Goal: Task Accomplishment & Management: Use online tool/utility

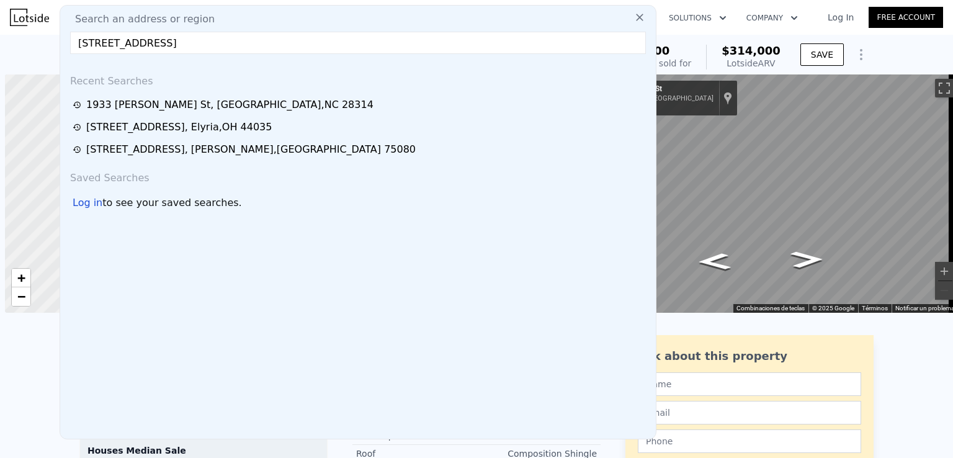
scroll to position [0, 5]
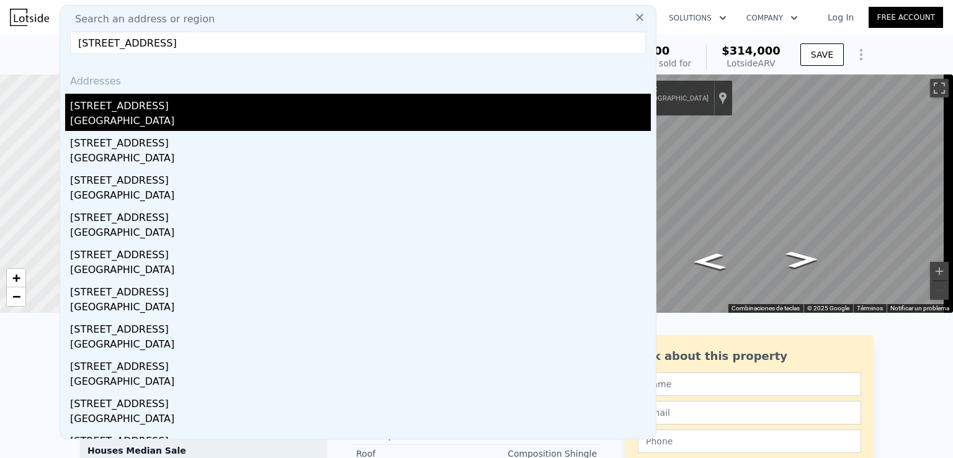
type input "[STREET_ADDRESS]"
click at [136, 107] on div "[STREET_ADDRESS]" at bounding box center [360, 104] width 581 height 20
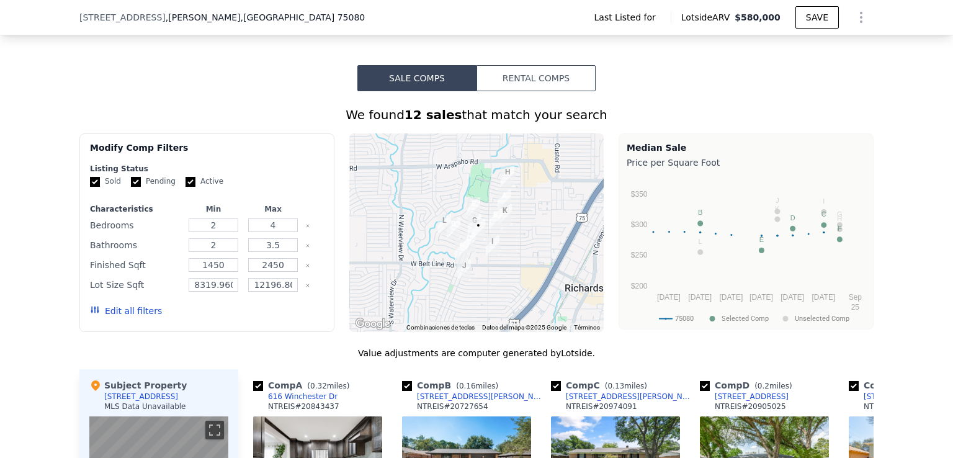
scroll to position [739, 0]
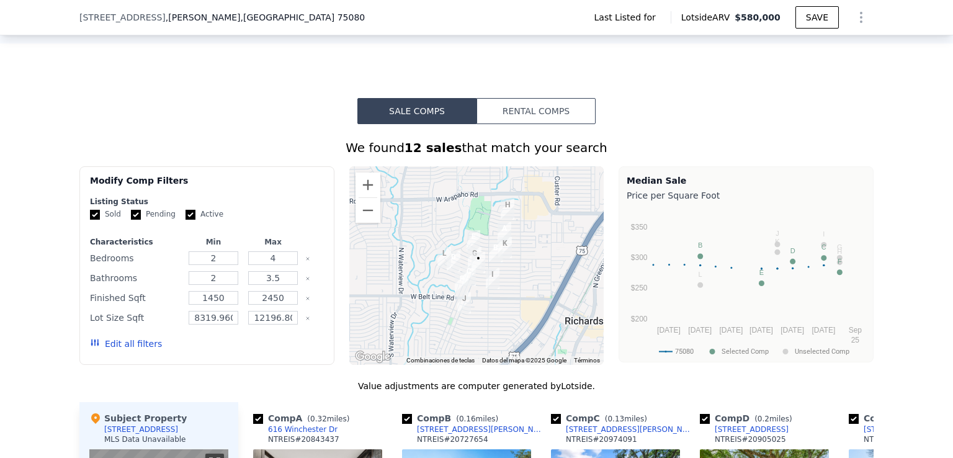
click at [517, 124] on button "Rental Comps" at bounding box center [535, 111] width 119 height 26
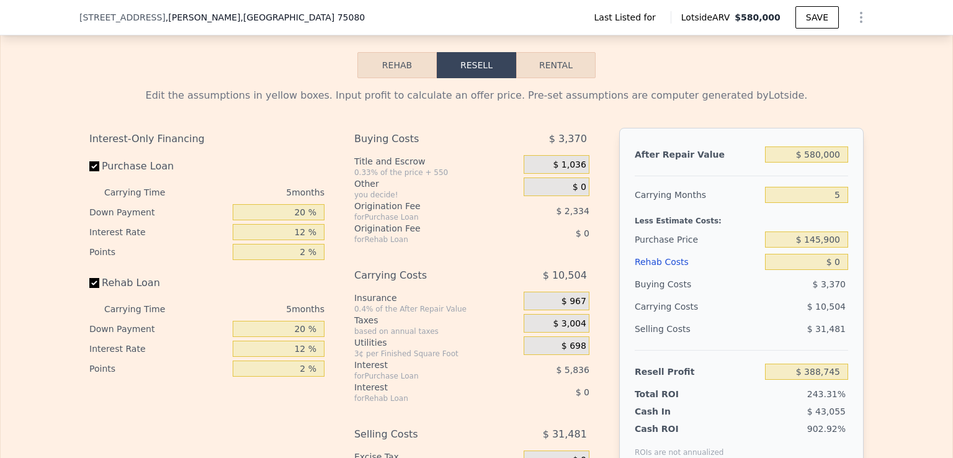
scroll to position [1546, 0]
click at [566, 78] on button "Rental" at bounding box center [555, 65] width 79 height 26
select select "30"
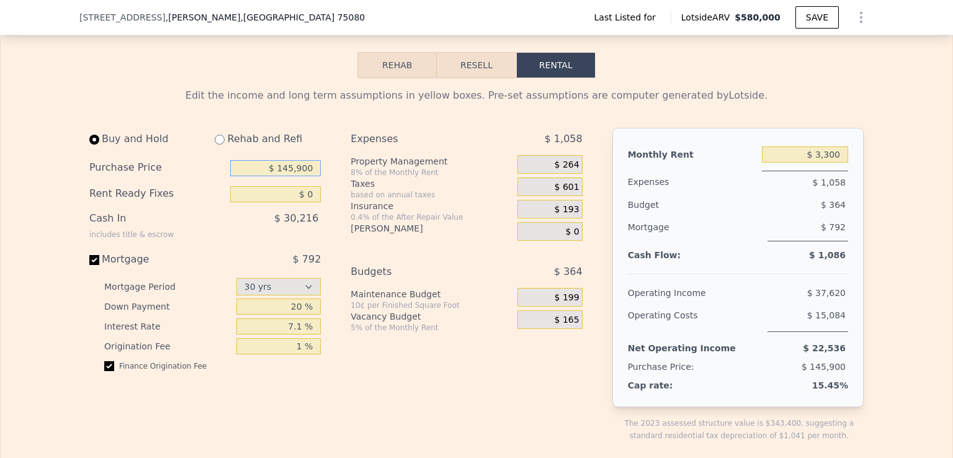
click at [293, 176] on input "$ 145,900" at bounding box center [275, 168] width 91 height 16
type input "$ 425,000"
click at [563, 326] on span "$ 165" at bounding box center [567, 320] width 25 height 11
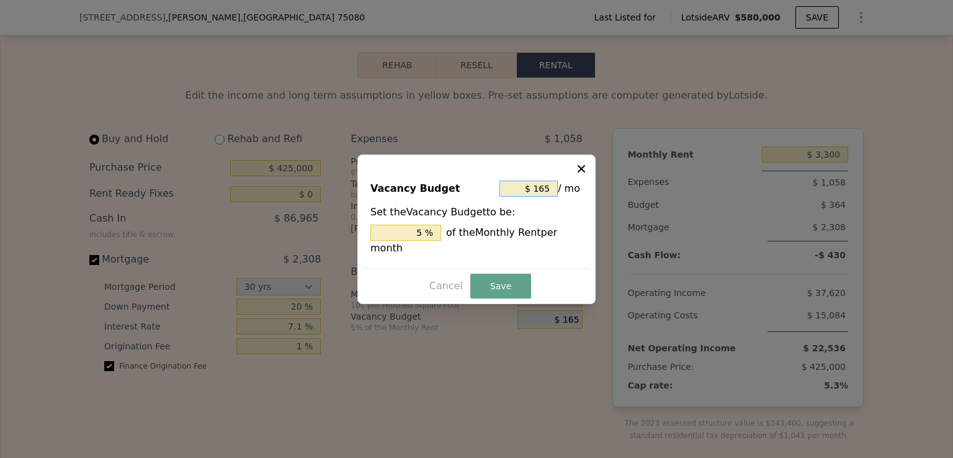
click at [550, 197] on input "$ 165" at bounding box center [528, 189] width 58 height 16
type input "$ 0"
type input "0 %"
type input "$ 0"
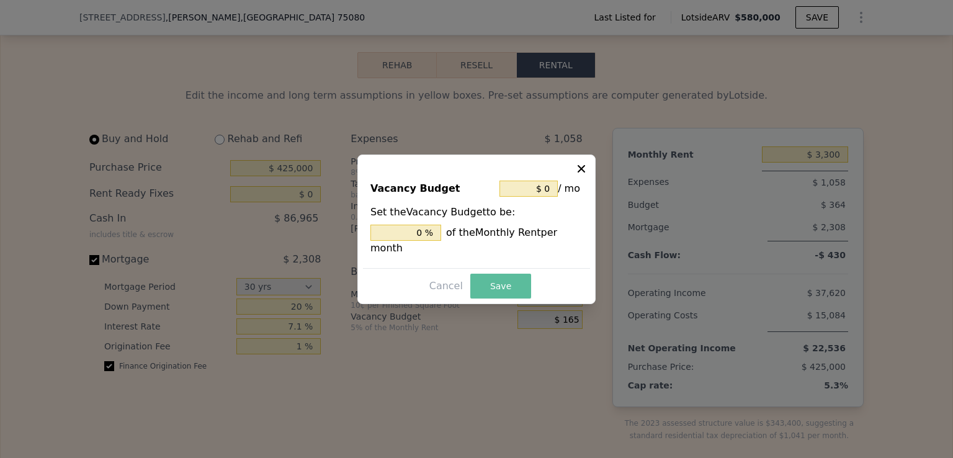
click at [491, 278] on button "Save" at bounding box center [500, 286] width 61 height 25
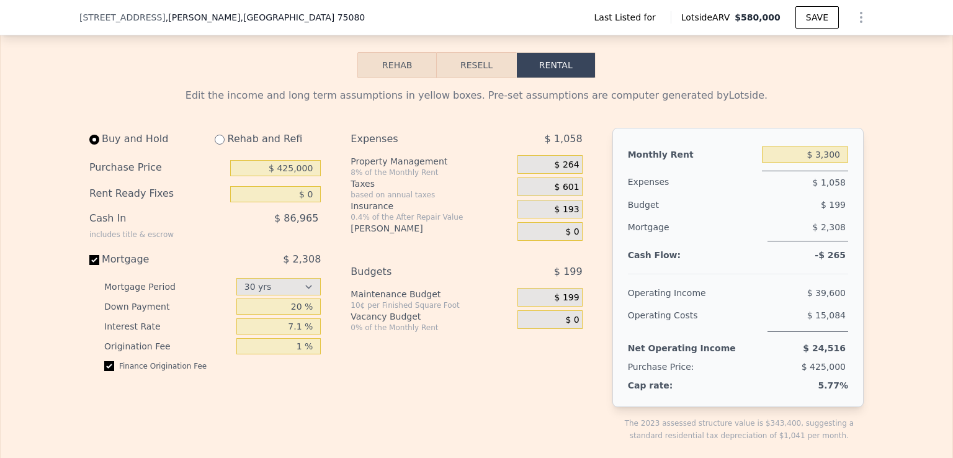
click at [563, 171] on span "$ 264" at bounding box center [567, 164] width 25 height 11
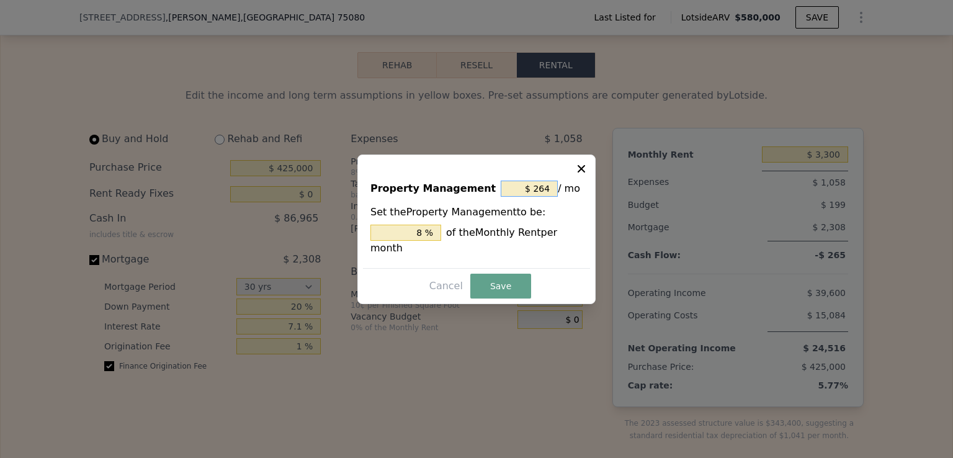
click at [529, 193] on input "$ 264" at bounding box center [529, 189] width 57 height 16
click at [541, 193] on input "$ 264" at bounding box center [529, 189] width 57 height 16
type input "$ 0"
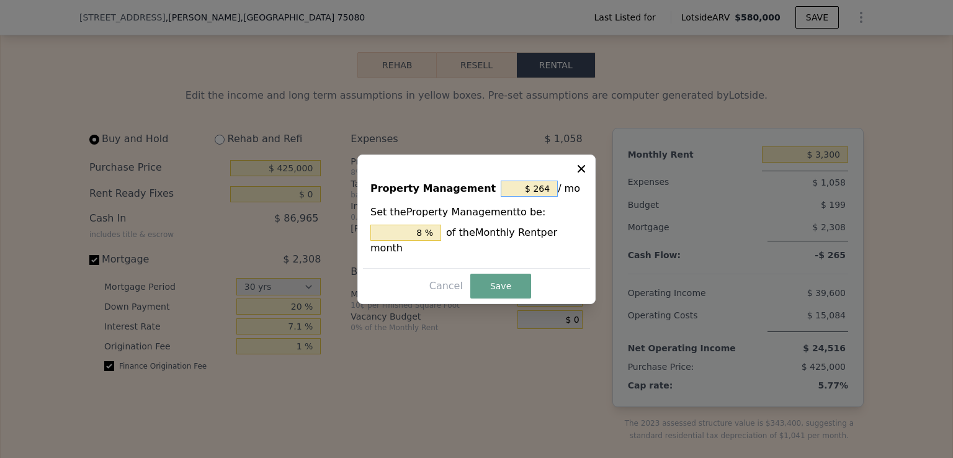
type input "0 %"
type input "$ 0"
click at [489, 279] on button "Save" at bounding box center [500, 286] width 61 height 25
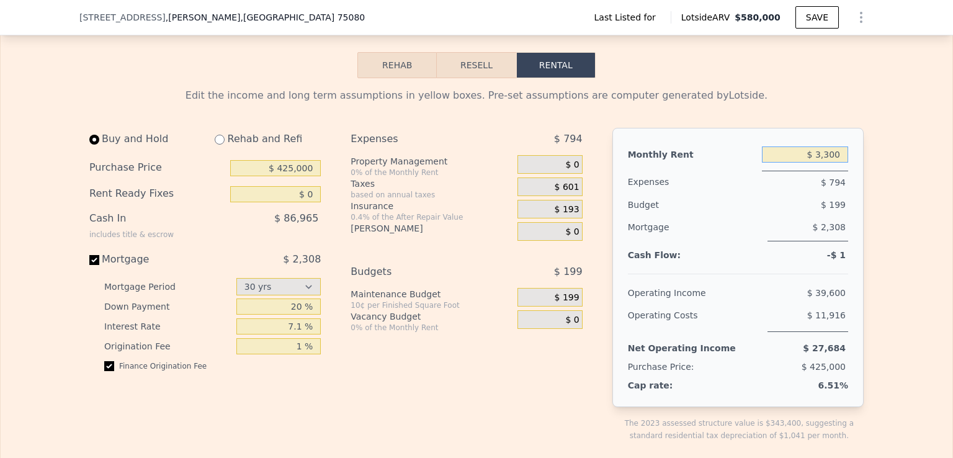
click at [828, 163] on input "$ 3,300" at bounding box center [805, 154] width 86 height 16
drag, startPoint x: 504, startPoint y: 405, endPoint x: 889, endPoint y: 171, distance: 450.5
click at [504, 405] on div "Expenses $ 794 Property Management 0% of the Monthly Rent $ 0 Taxes based on an…" at bounding box center [471, 295] width 241 height 334
click at [826, 163] on input "$ 3,300" at bounding box center [805, 154] width 86 height 16
type input "$ 3,300"
